Goal: Transaction & Acquisition: Purchase product/service

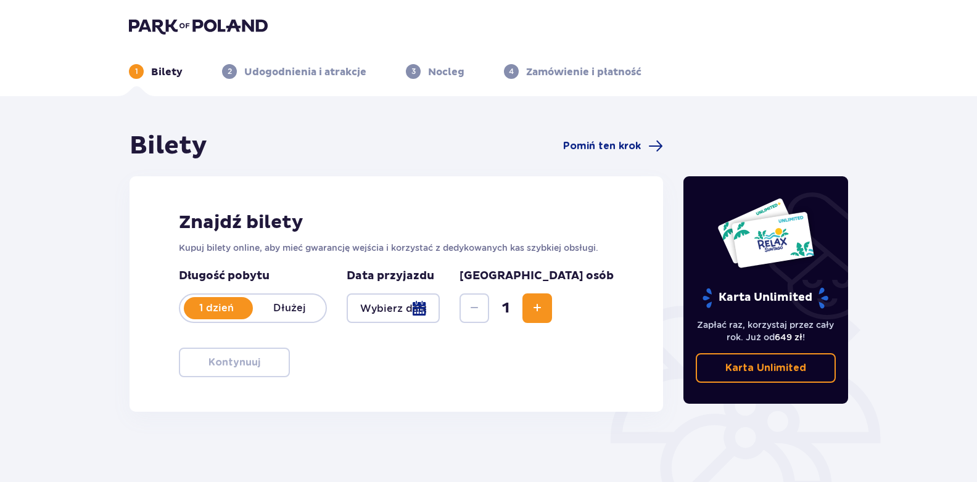
click at [545, 306] on span "Zwiększ" at bounding box center [537, 308] width 15 height 15
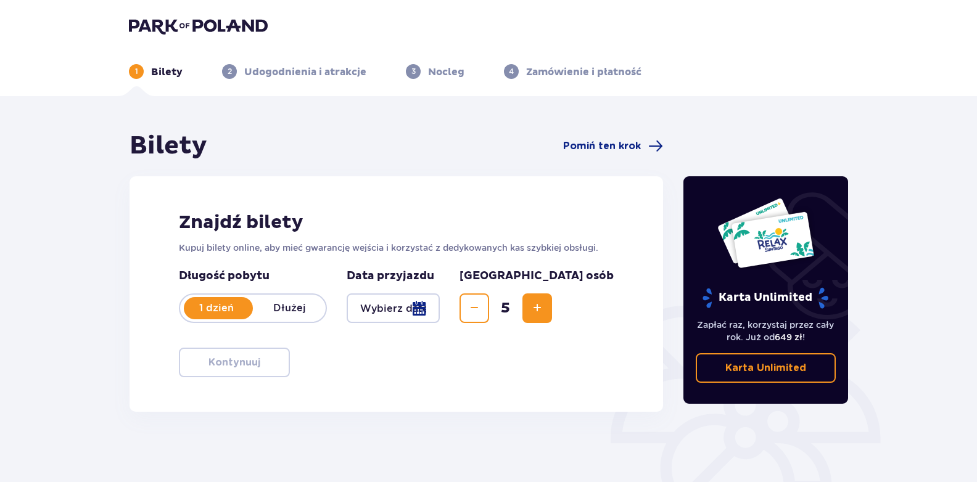
click at [545, 306] on span "Zwiększ" at bounding box center [537, 308] width 15 height 15
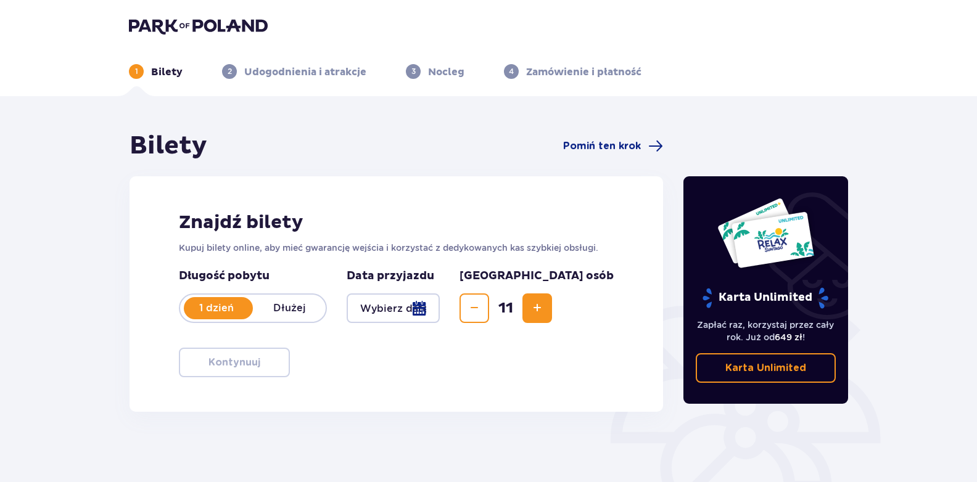
click at [545, 306] on span "Zwiększ" at bounding box center [537, 308] width 15 height 15
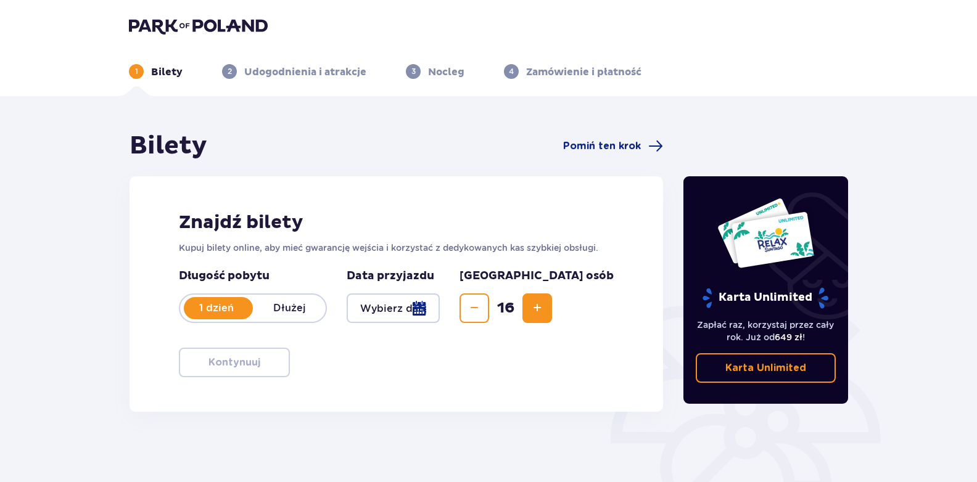
click at [545, 306] on span "Zwiększ" at bounding box center [537, 308] width 15 height 15
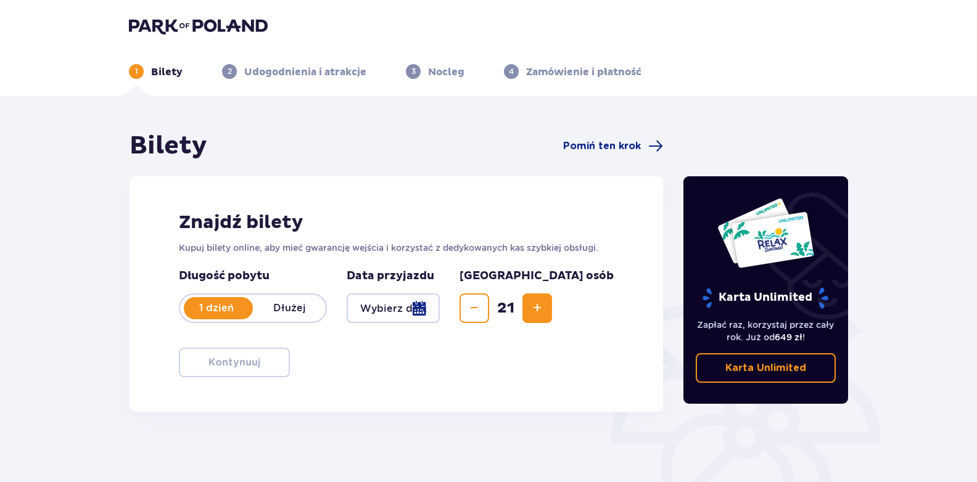
click at [545, 306] on span "Zwiększ" at bounding box center [537, 308] width 15 height 15
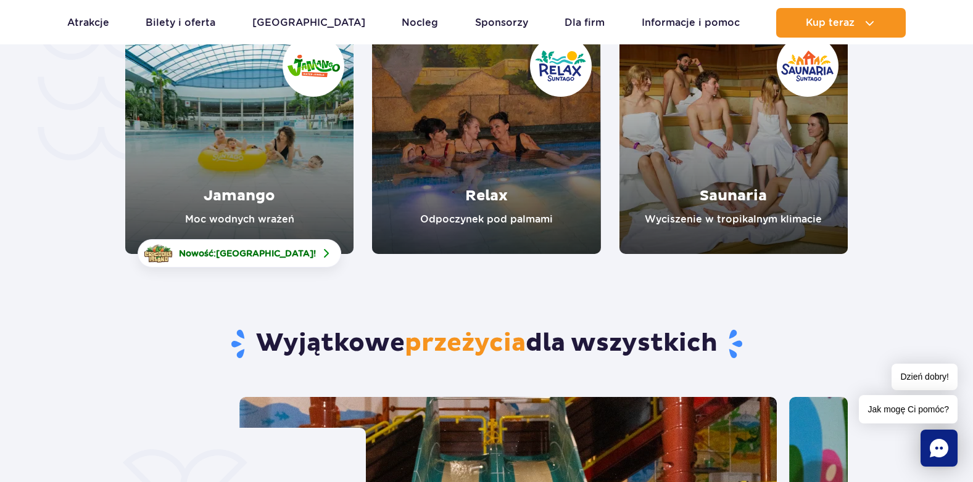
scroll to position [2947, 0]
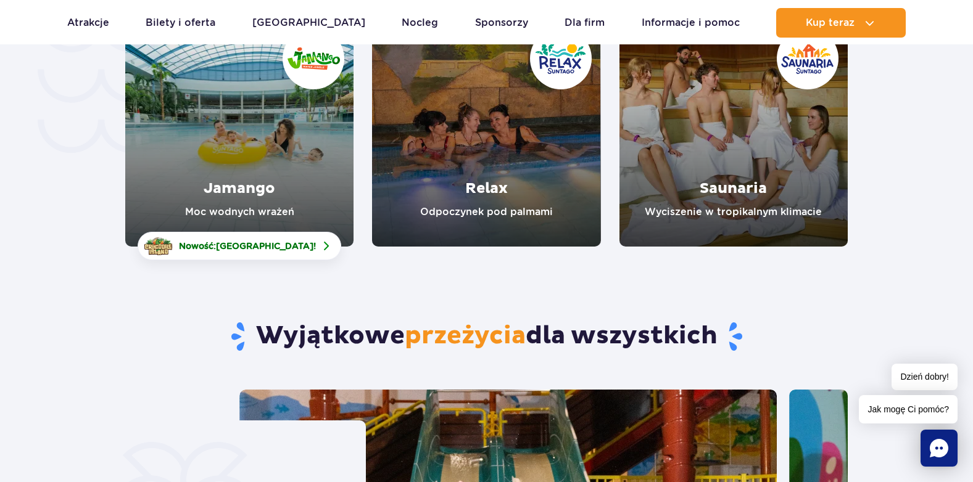
click at [245, 128] on link "Jamango" at bounding box center [239, 133] width 228 height 228
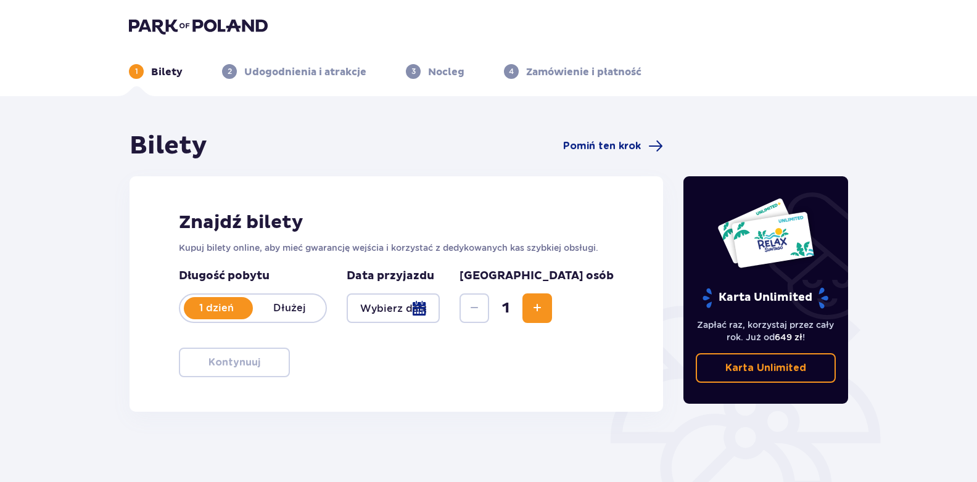
scroll to position [146, 0]
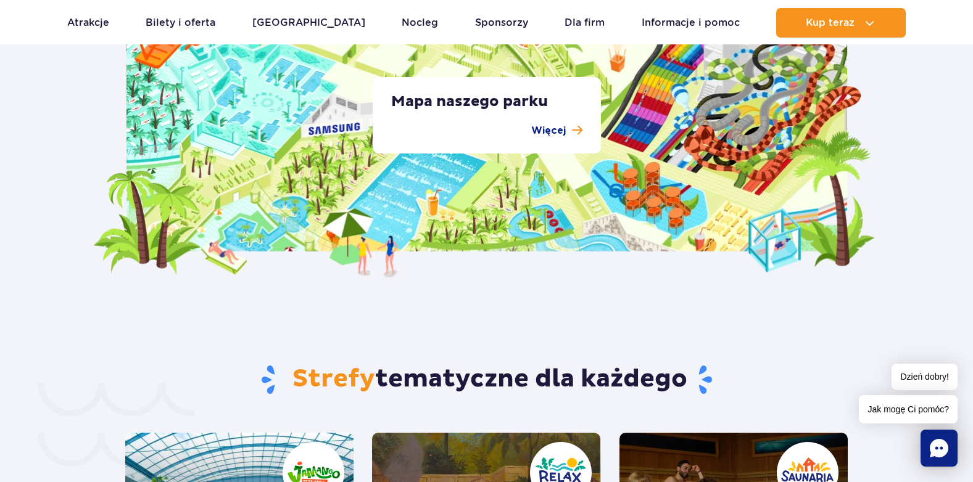
scroll to position [2954, 0]
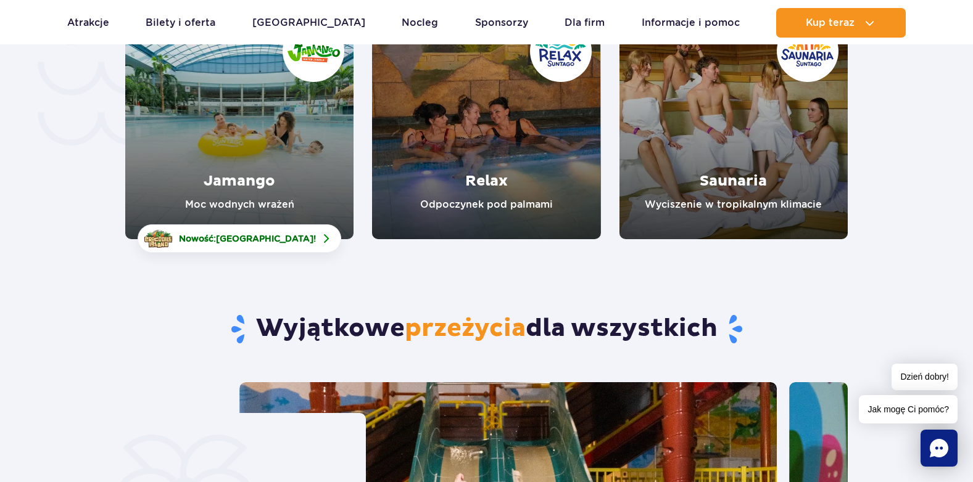
click at [228, 136] on link "Jamango" at bounding box center [239, 125] width 228 height 228
click at [229, 138] on link "Jamango" at bounding box center [239, 125] width 228 height 228
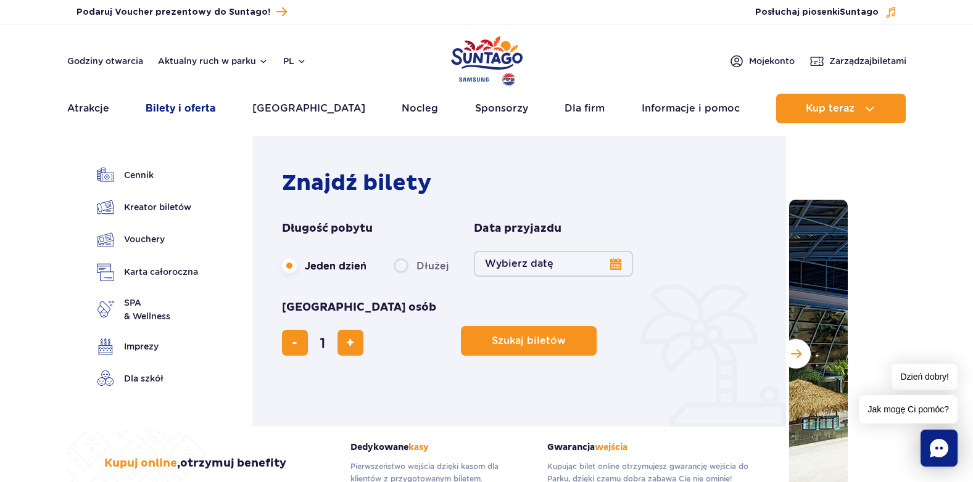
click at [181, 107] on link "Bilety i oferta" at bounding box center [181, 109] width 70 height 30
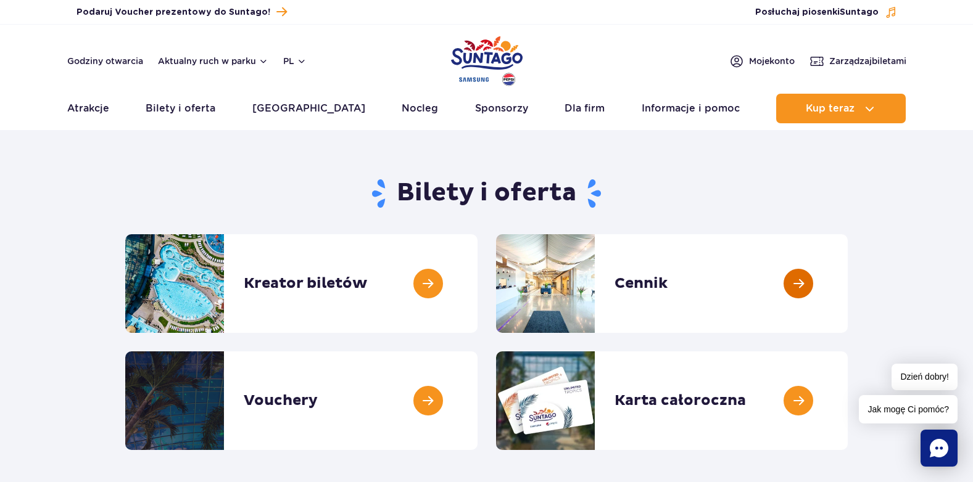
click at [847, 282] on link at bounding box center [847, 283] width 0 height 99
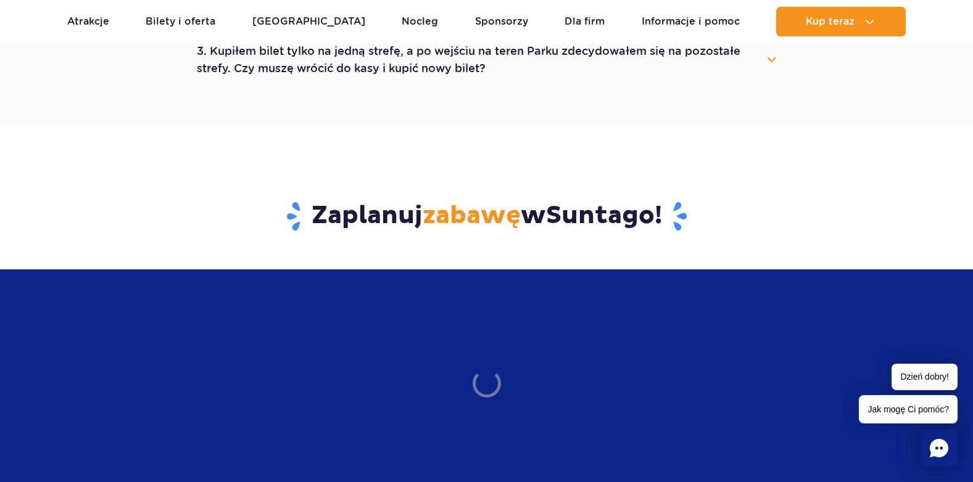
scroll to position [1266, 0]
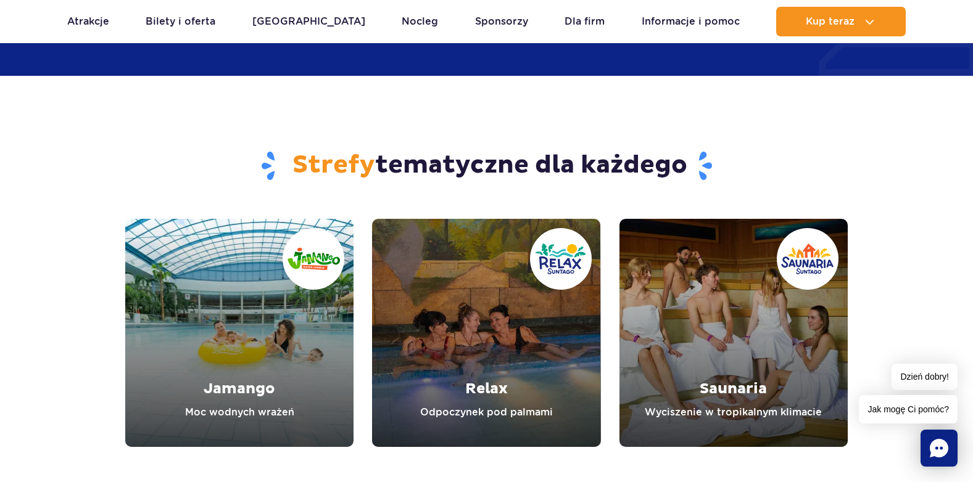
click at [225, 360] on link "Jamango" at bounding box center [239, 333] width 228 height 228
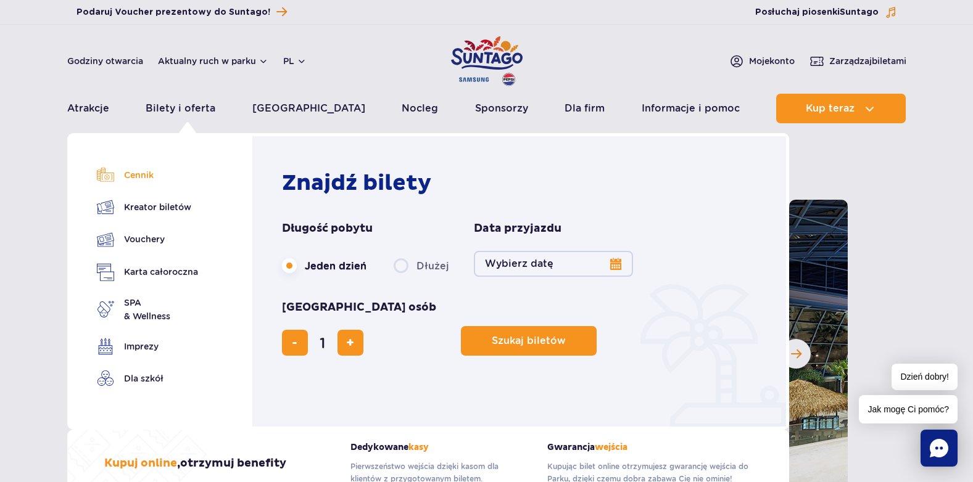
click at [133, 173] on link "Cennik" at bounding box center [147, 175] width 101 height 17
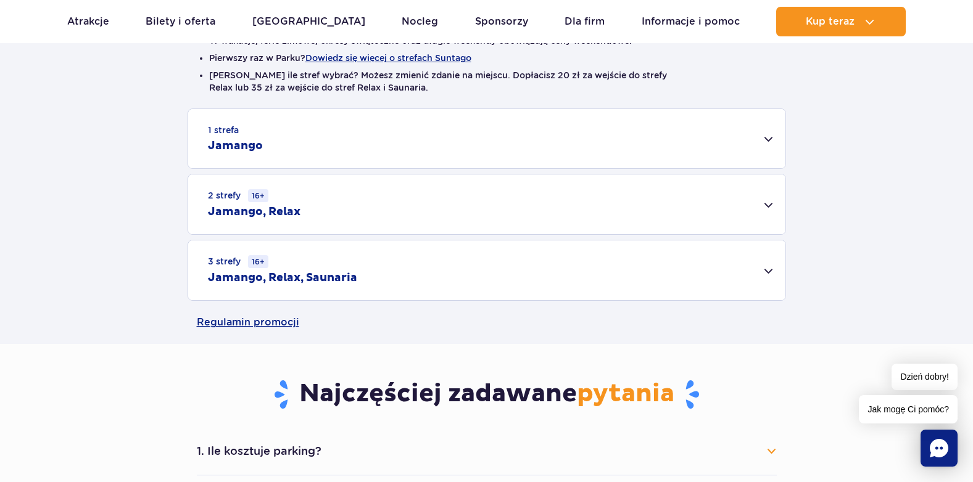
scroll to position [352, 0]
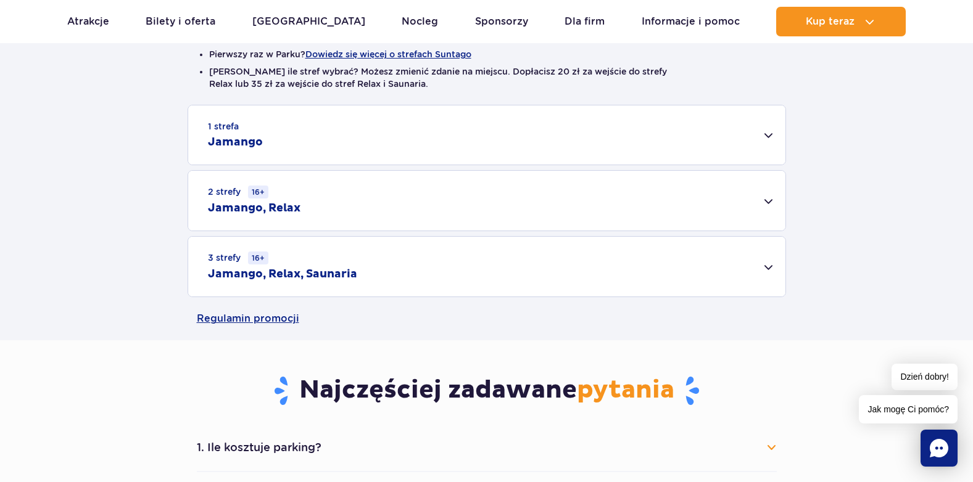
click at [767, 132] on div "1 strefa Jamango" at bounding box center [486, 134] width 597 height 59
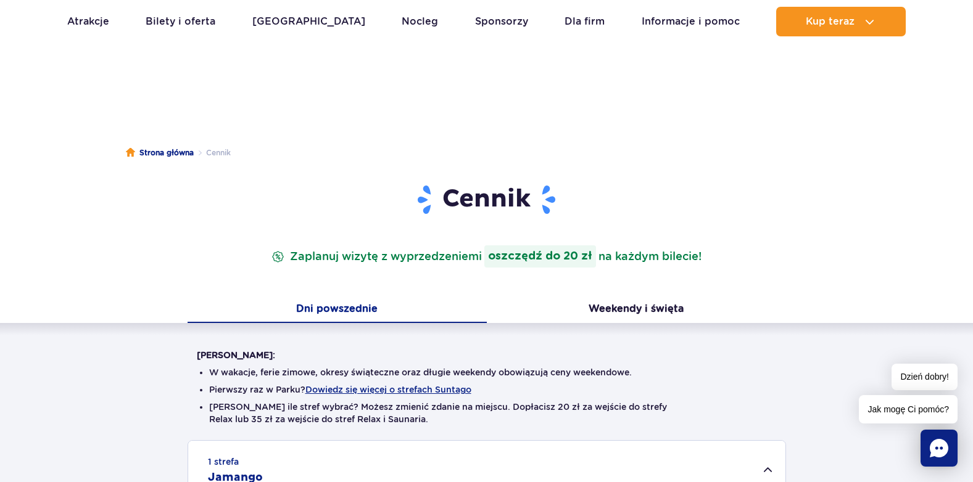
scroll to position [0, 0]
